Goal: Find specific page/section

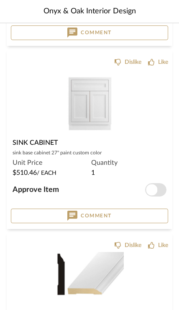
click at [102, 114] on img "0" at bounding box center [90, 103] width 68 height 68
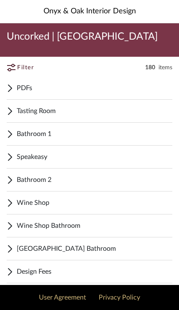
click at [107, 157] on span "Speakeasy" at bounding box center [94, 157] width 155 height 10
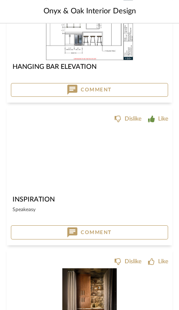
scroll to position [1097, 0]
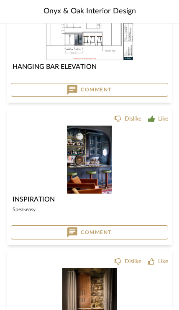
click at [0, 0] on img at bounding box center [0, 0] width 0 height 0
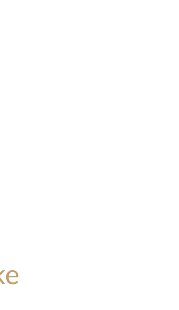
click at [33, 71] on div "0" at bounding box center [89, 123] width 179 height 105
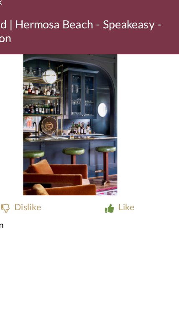
click at [70, 123] on img "0" at bounding box center [89, 123] width 70 height 105
